Goal: Find specific page/section: Find specific page/section

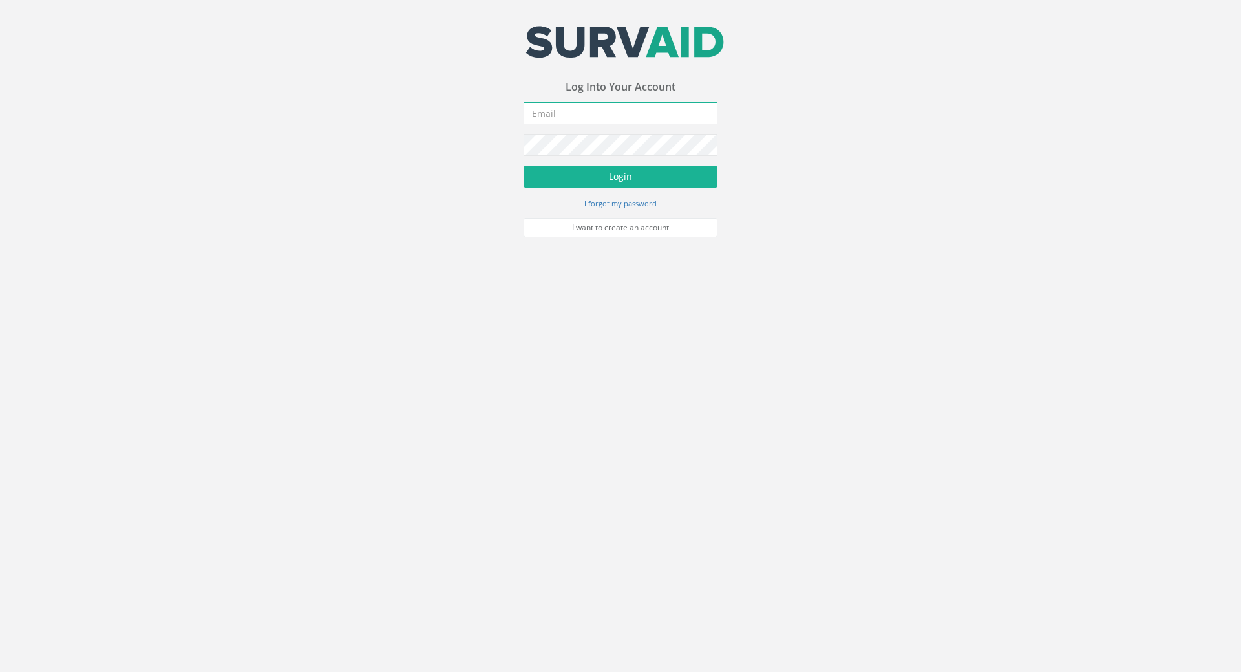
click at [565, 118] on input "email" at bounding box center [621, 113] width 194 height 22
click at [594, 106] on input "email" at bounding box center [621, 113] width 194 height 22
paste input "[PERSON_NAME][EMAIL_ADDRESS][PERSON_NAME][DOMAIN_NAME]"
type input "[PERSON_NAME][EMAIL_ADDRESS][PERSON_NAME][DOMAIN_NAME]"
click at [599, 179] on button "Login" at bounding box center [621, 176] width 194 height 22
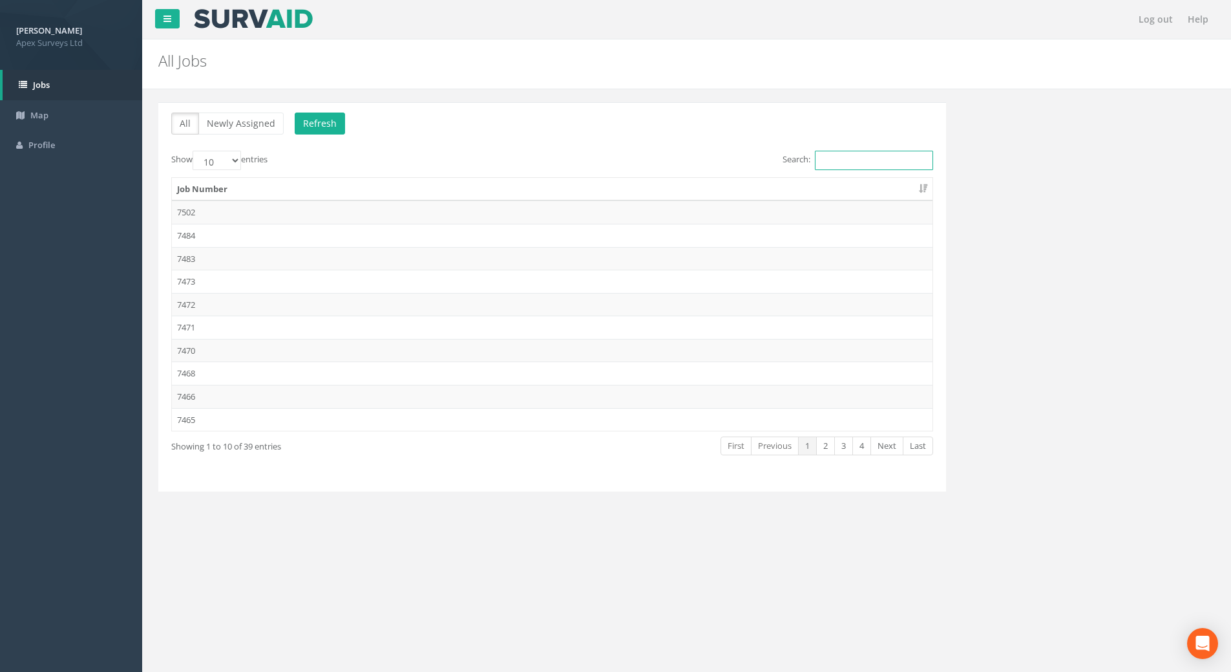
click at [843, 168] on input "Search:" at bounding box center [874, 160] width 118 height 19
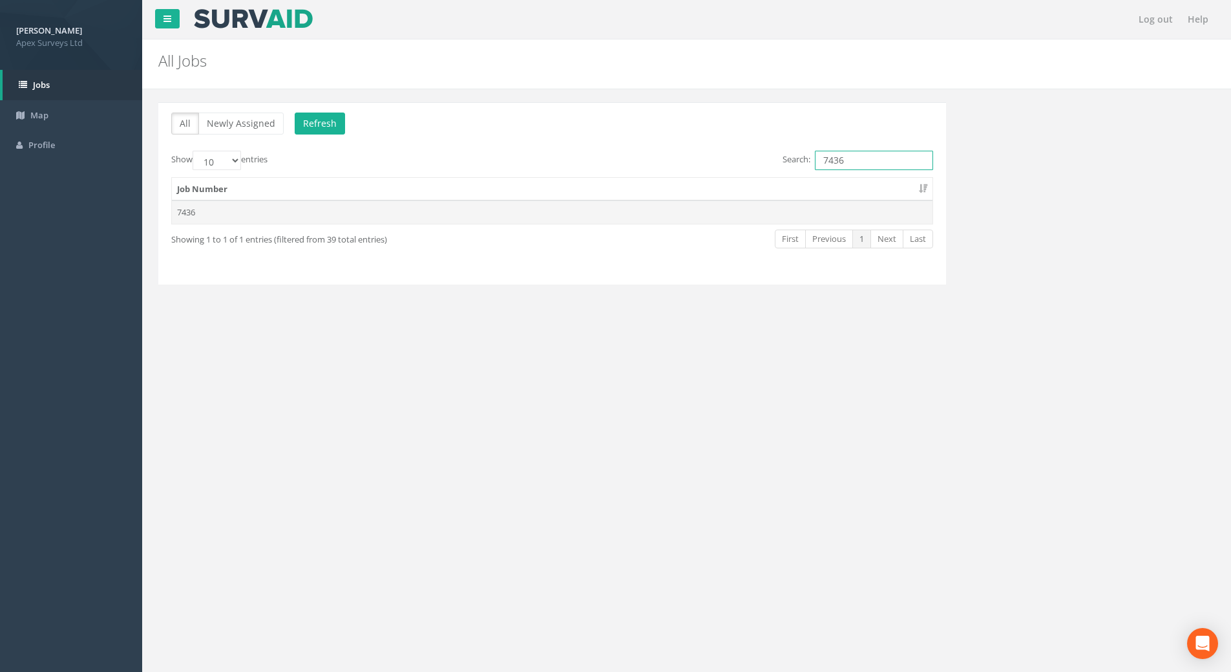
type input "7436"
click at [209, 212] on td "7436" at bounding box center [552, 211] width 761 height 23
